Goal: Find specific page/section: Find specific page/section

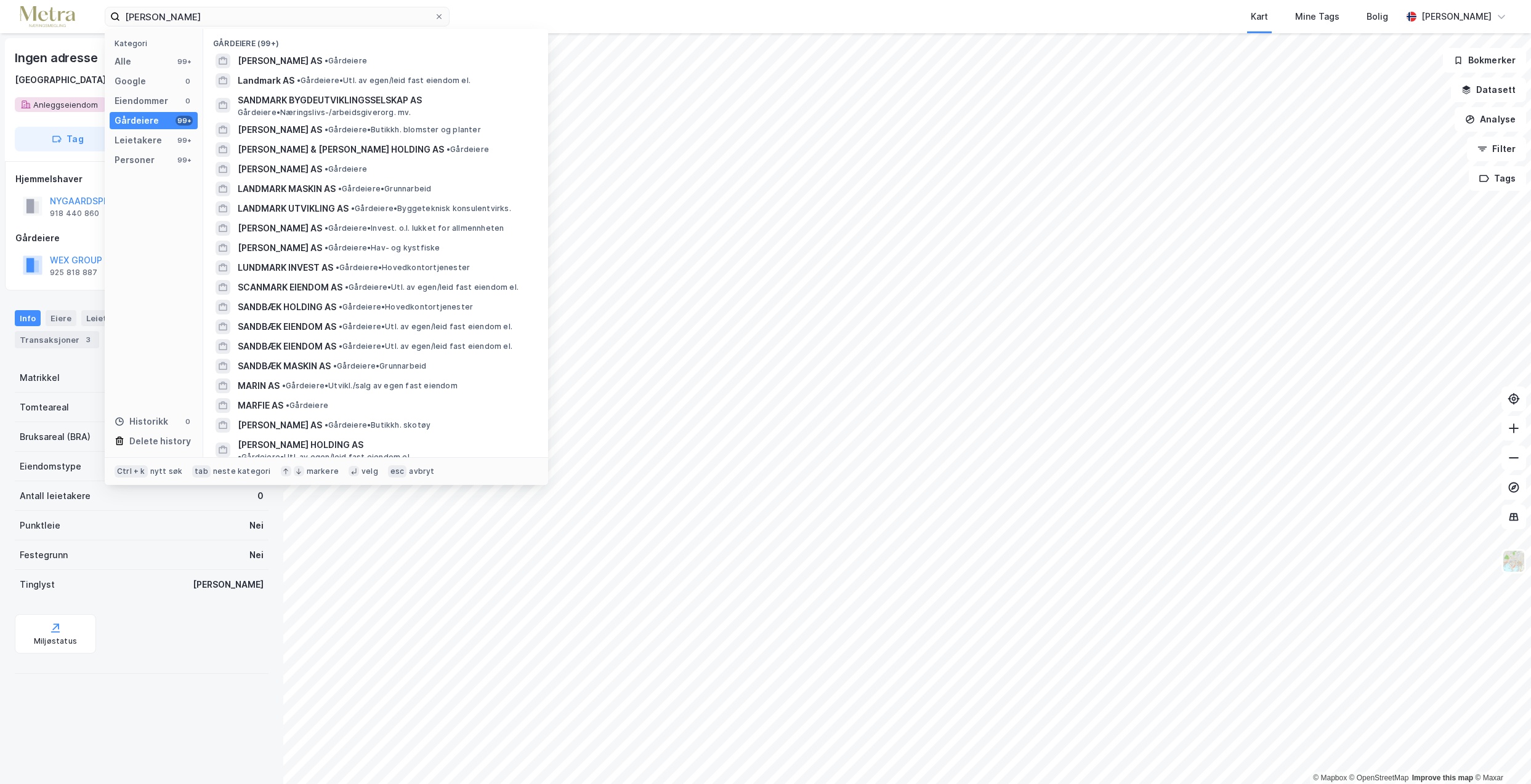
drag, startPoint x: 237, startPoint y: 17, endPoint x: 29, endPoint y: 21, distance: 208.0
click at [30, 21] on div "[PERSON_NAME] Kategori Alle 99+ Google 0 Eiendommer 0 Gårdeiere 99+ Leietakere …" at bounding box center [766, 16] width 1531 height 34
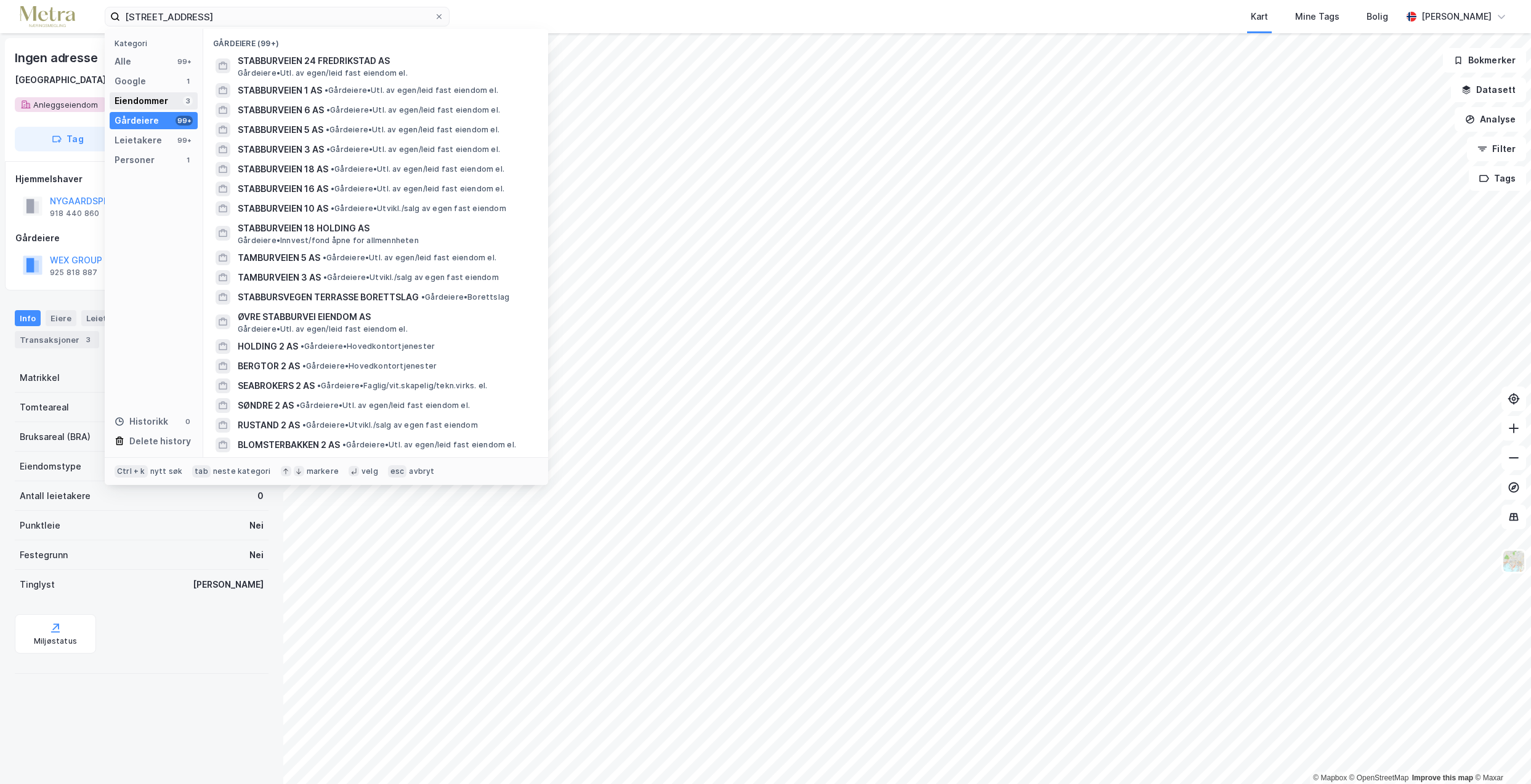
type input "[STREET_ADDRESS]"
click at [144, 97] on div "Eiendommer" at bounding box center [141, 101] width 53 height 15
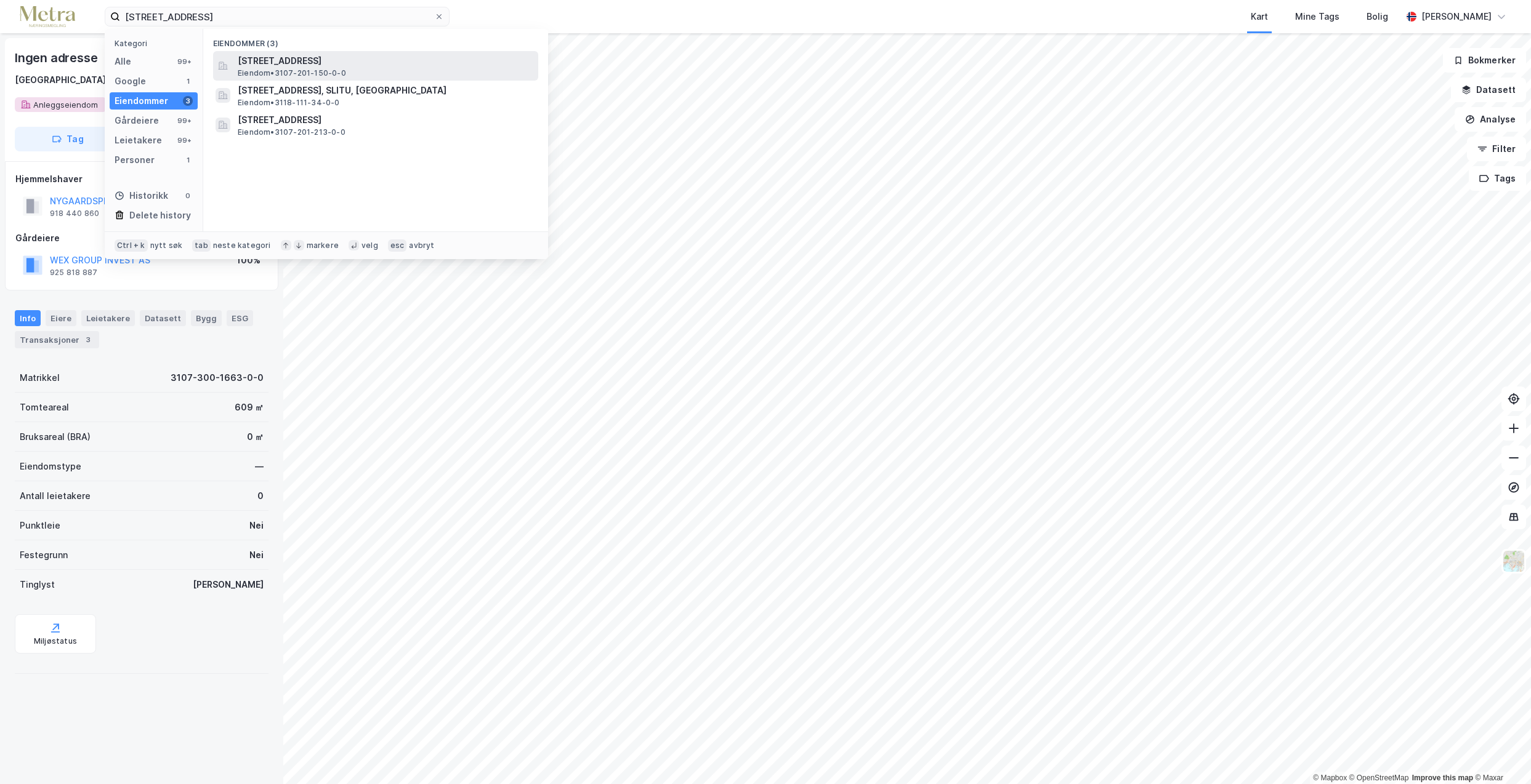
click at [286, 68] on span "Eiendom • 3107-201-150-0-0" at bounding box center [292, 73] width 108 height 10
